Goal: Transaction & Acquisition: Purchase product/service

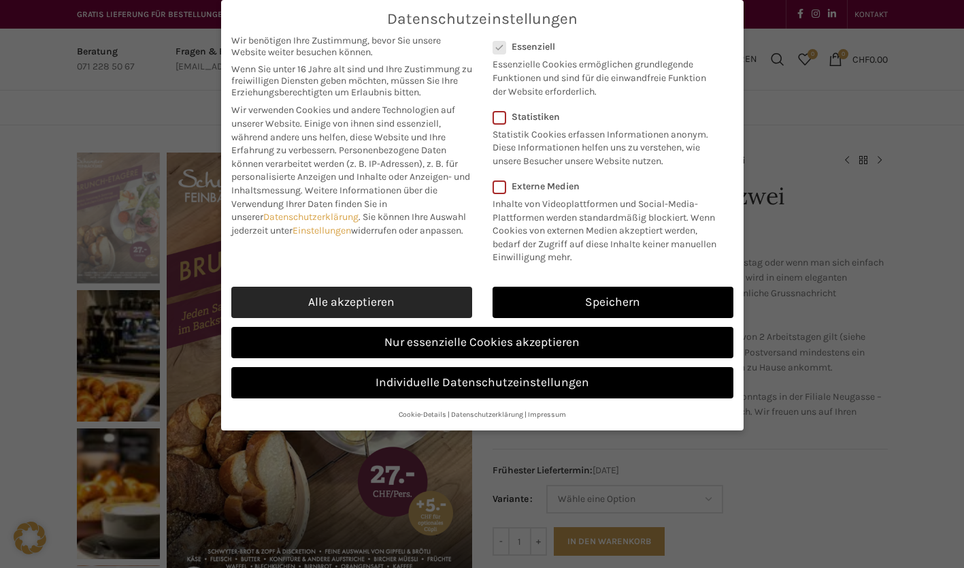
click at [319, 289] on link "Alle akzeptieren" at bounding box center [351, 302] width 241 height 31
checkbox input "true"
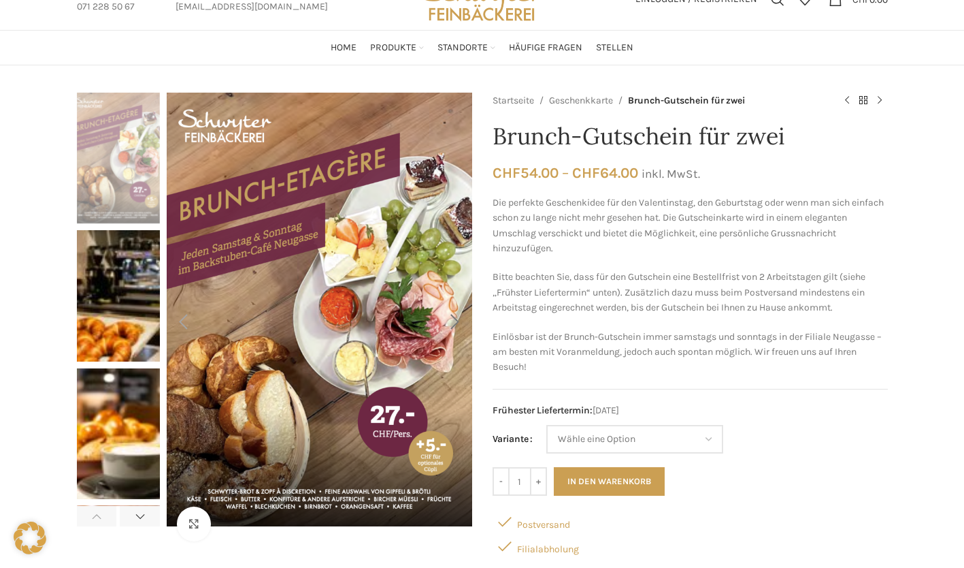
scroll to position [61, 0]
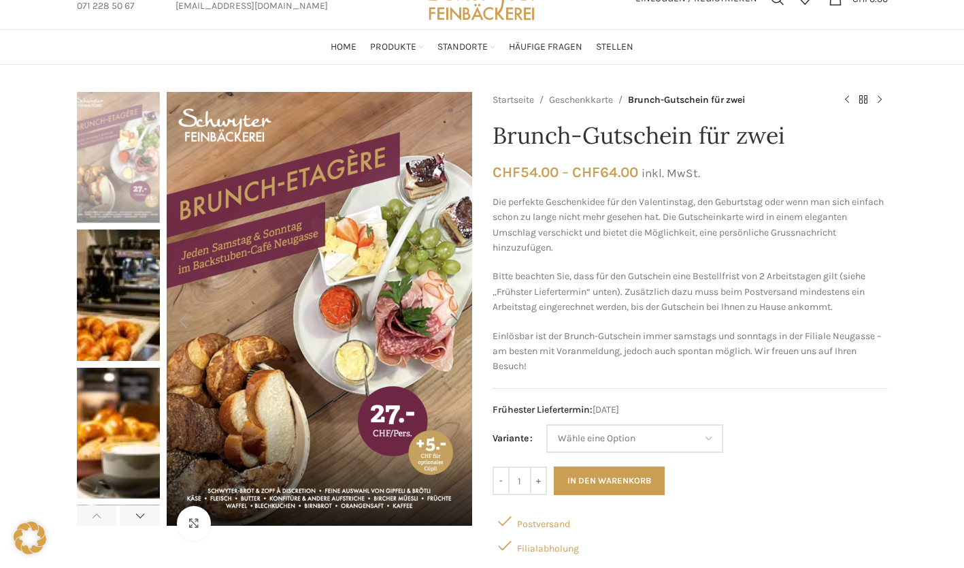
click at [451, 314] on div "Next slide" at bounding box center [455, 321] width 34 height 34
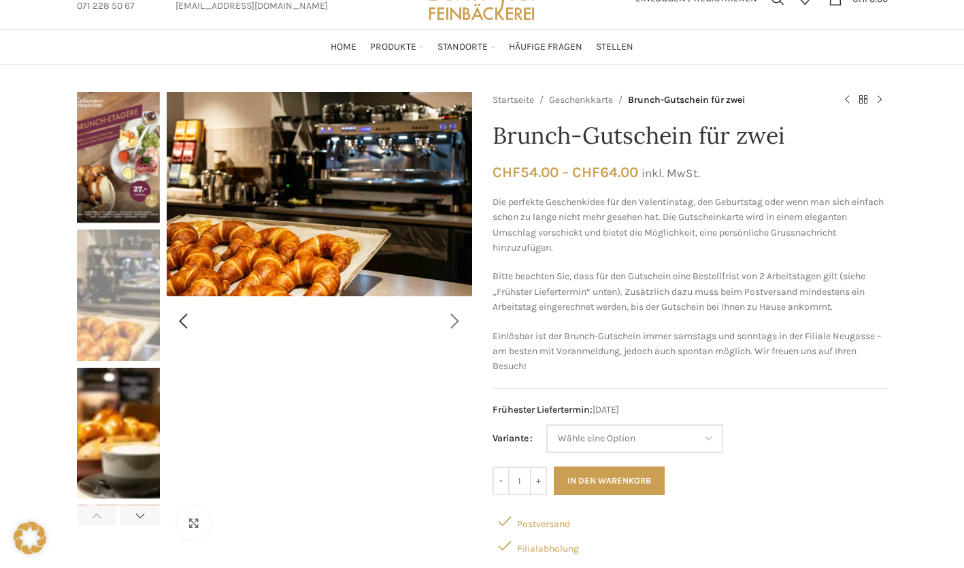
click at [451, 314] on div "Next slide" at bounding box center [455, 321] width 34 height 34
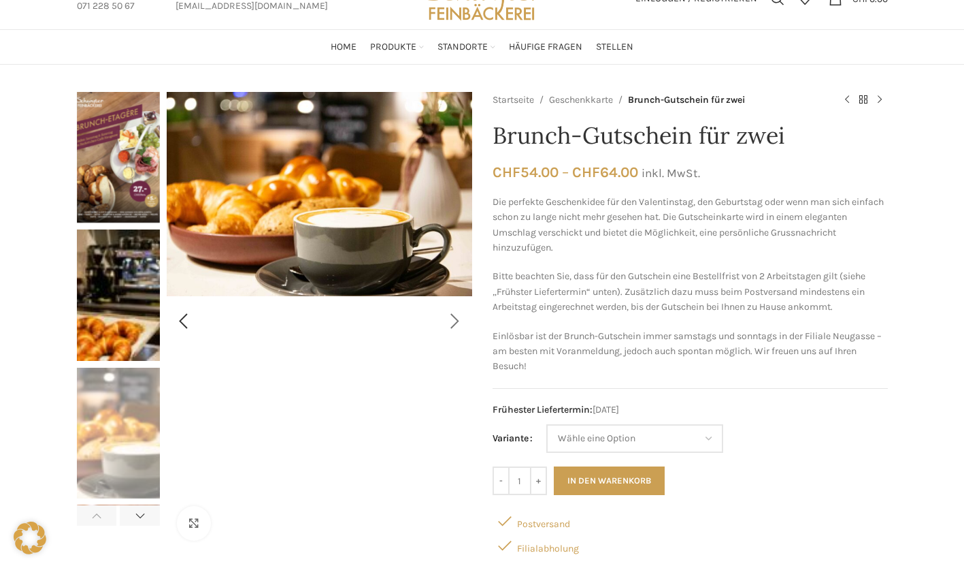
click at [451, 314] on div "Next slide" at bounding box center [455, 321] width 34 height 34
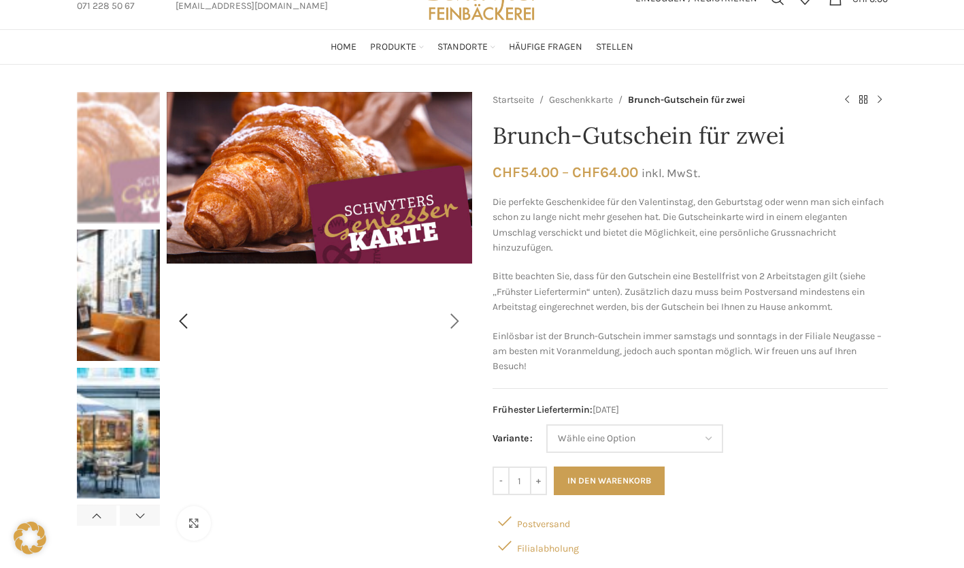
click at [451, 314] on div "Next slide" at bounding box center [455, 321] width 34 height 34
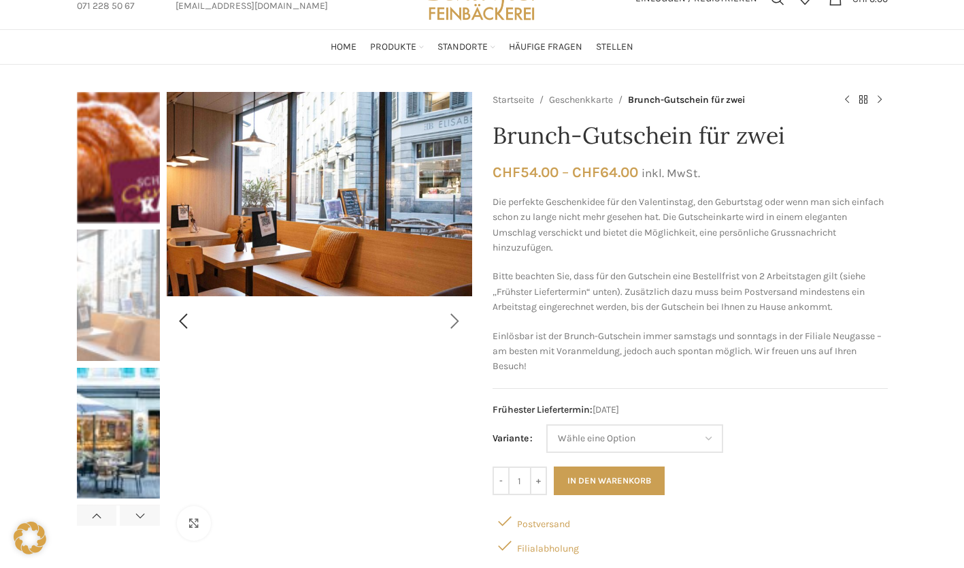
click at [451, 314] on div "Next slide" at bounding box center [455, 321] width 34 height 34
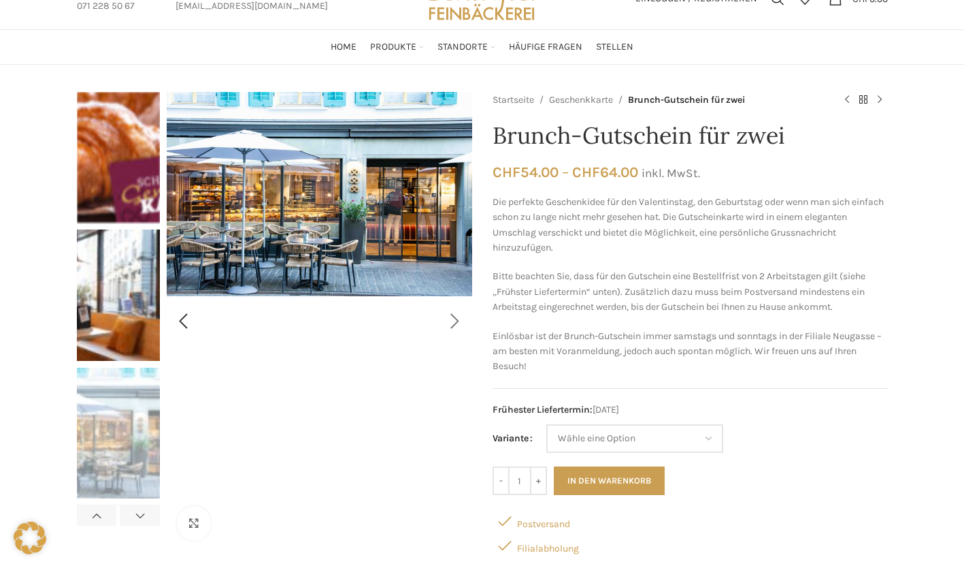
click at [451, 314] on div "Next slide" at bounding box center [455, 321] width 34 height 34
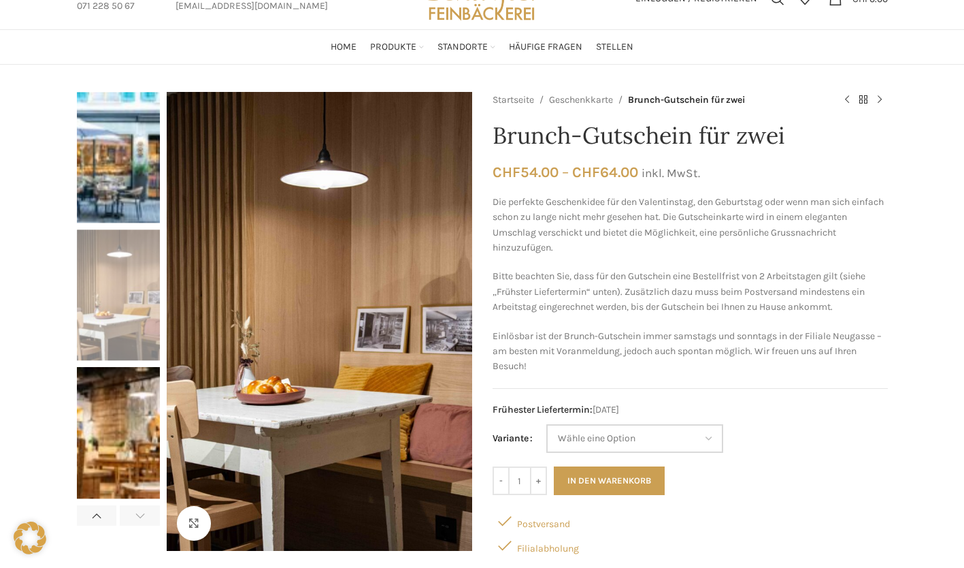
click at [571, 435] on select "Wähle eine Option Etagèren-Brunch für zwei ohne Cüpli Etagèren-Brunch für zwei …" at bounding box center [635, 438] width 177 height 29
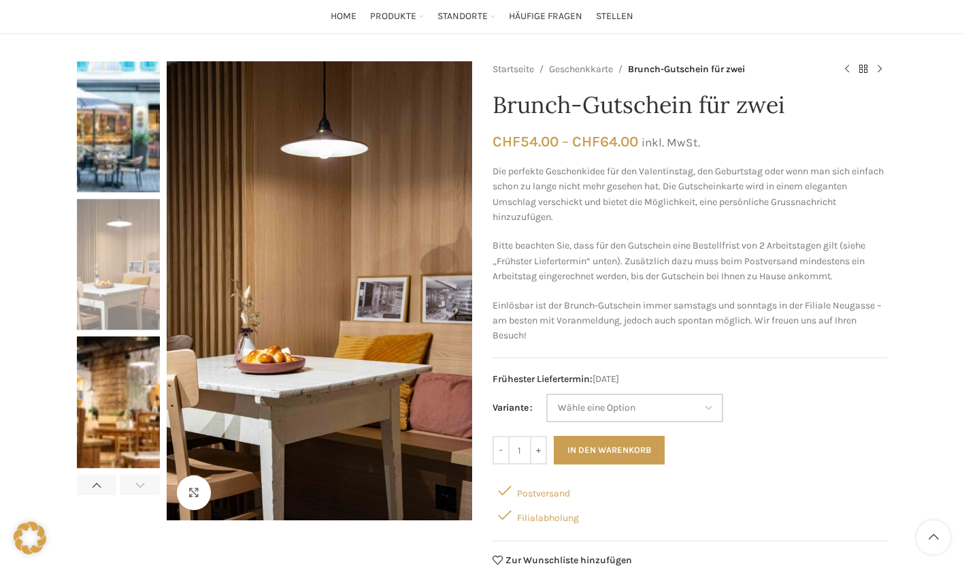
scroll to position [108, 0]
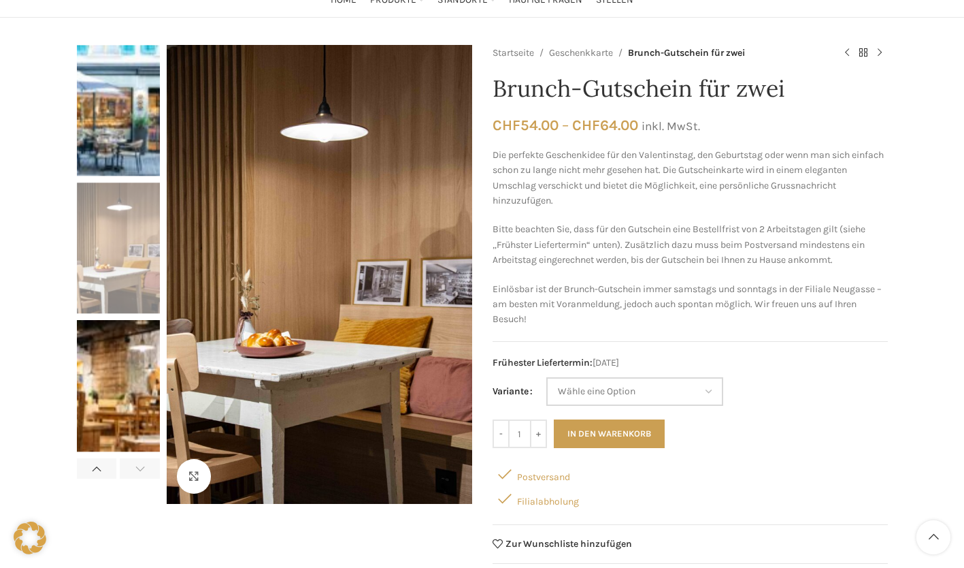
click at [582, 389] on select "Wähle eine Option Etagèren-Brunch für zwei ohne Cüpli Etagèren-Brunch für zwei …" at bounding box center [635, 391] width 177 height 29
click at [547, 377] on select "Wähle eine Option Etagèren-Brunch für zwei ohne Cüpli Etagèren-Brunch für zwei …" at bounding box center [635, 391] width 177 height 29
select select "Etagèren-Brunch für zwei ohne Cüpli"
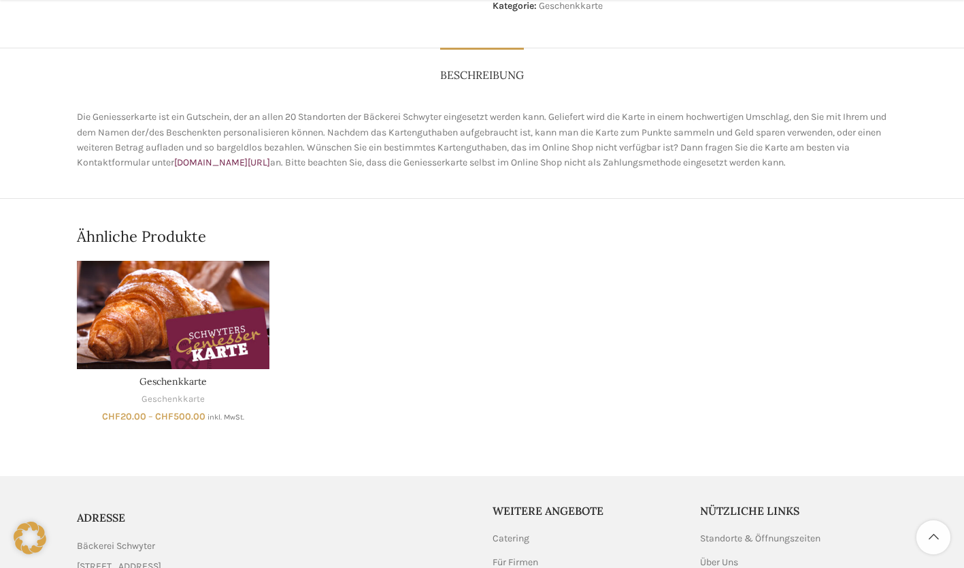
scroll to position [960, 0]
